Goal: Task Accomplishment & Management: Use online tool/utility

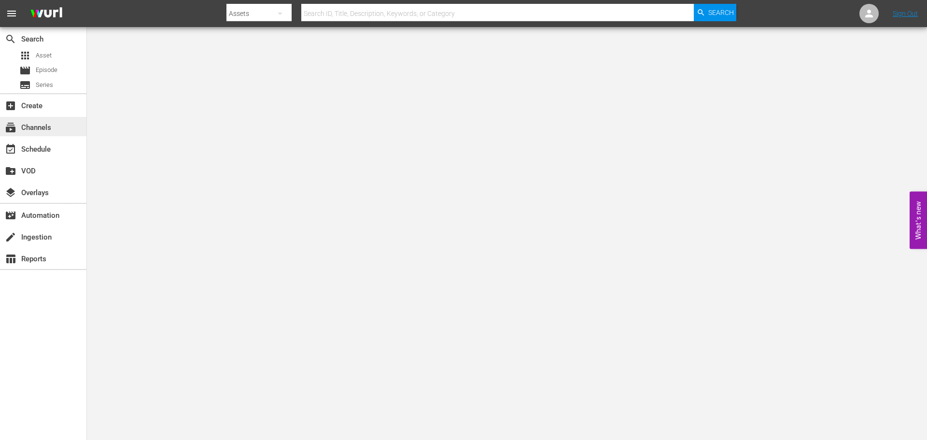
click at [42, 124] on div "subscriptions Channels" at bounding box center [27, 126] width 54 height 9
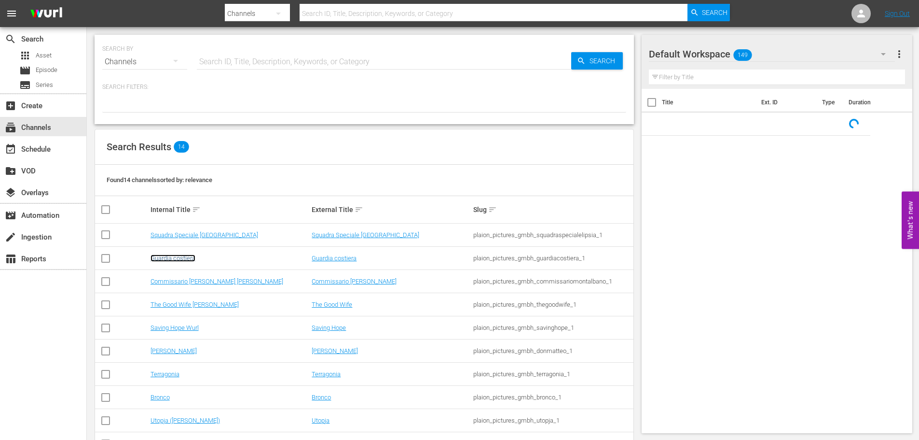
click at [183, 257] on link "Guardia costiera" at bounding box center [173, 257] width 45 height 7
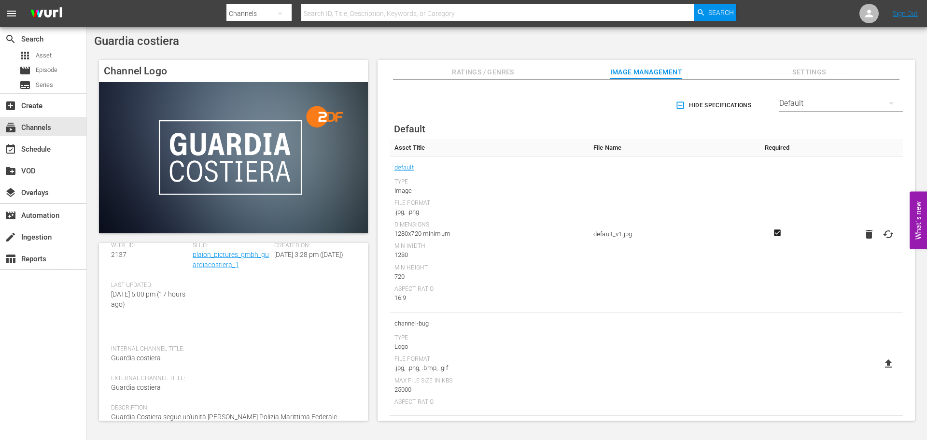
scroll to position [94, 0]
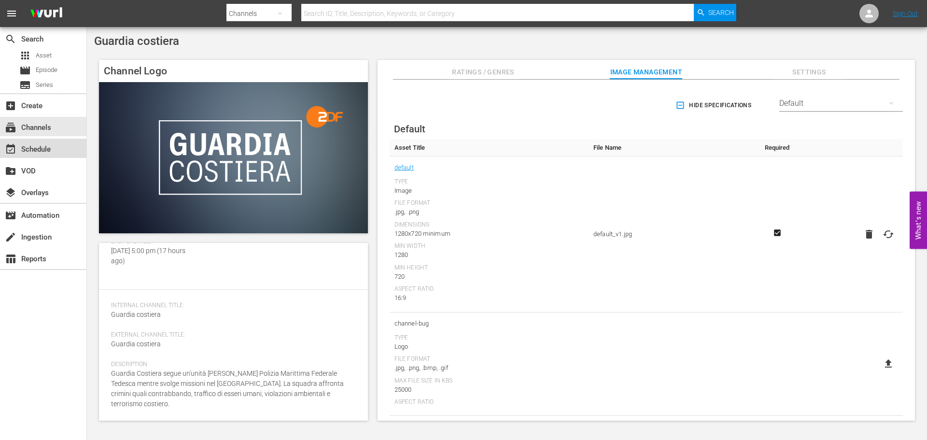
click at [30, 145] on div "event_available Schedule" at bounding box center [27, 147] width 54 height 9
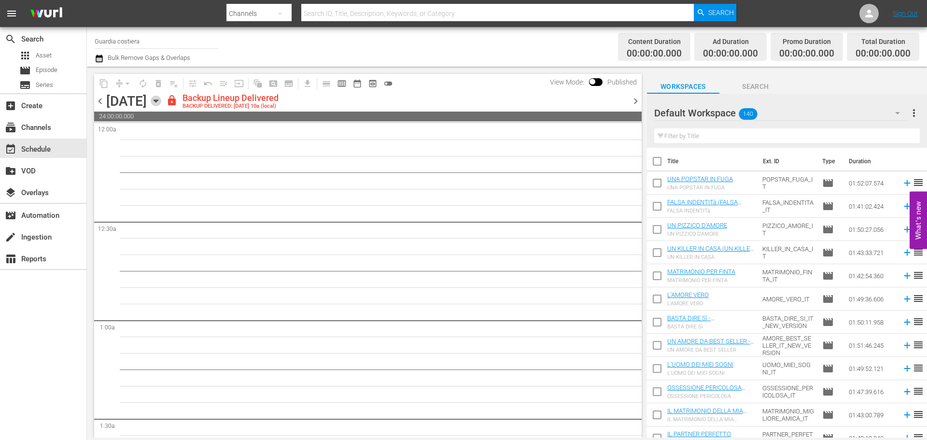
click at [161, 101] on icon "button" at bounding box center [156, 101] width 11 height 11
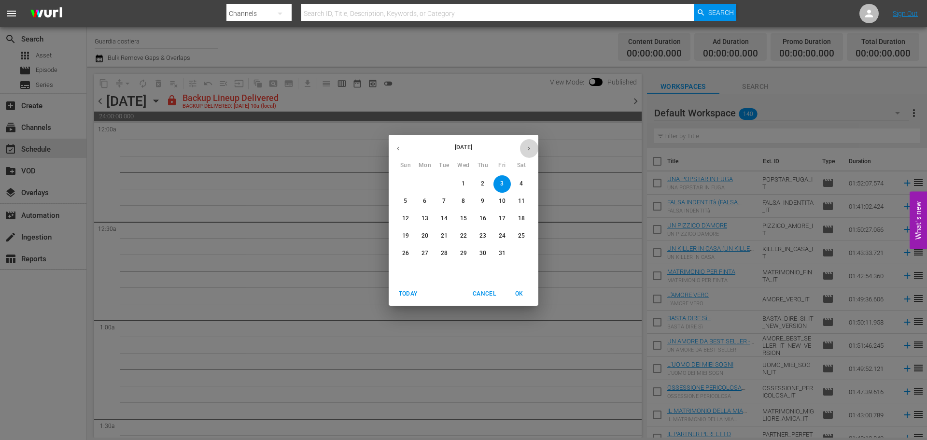
click at [527, 149] on icon "button" at bounding box center [528, 148] width 7 height 7
click at [460, 218] on span "12" at bounding box center [463, 218] width 17 height 8
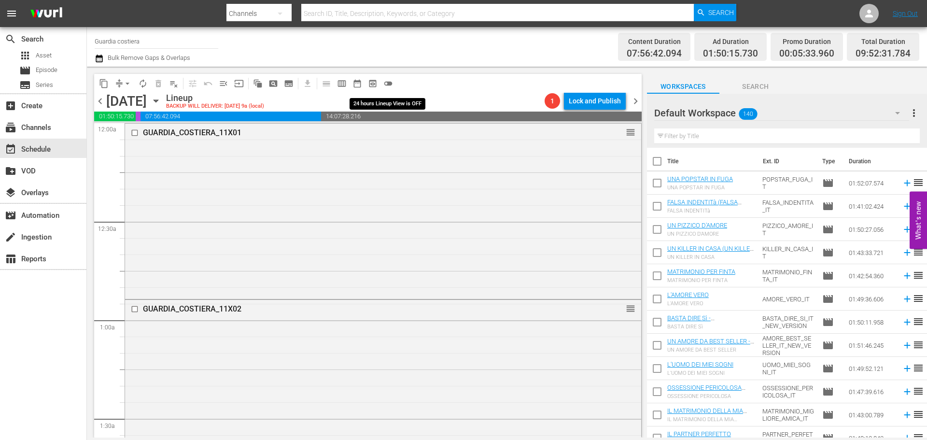
click at [386, 81] on span "toggle_off" at bounding box center [388, 84] width 10 height 10
